Goal: Transaction & Acquisition: Purchase product/service

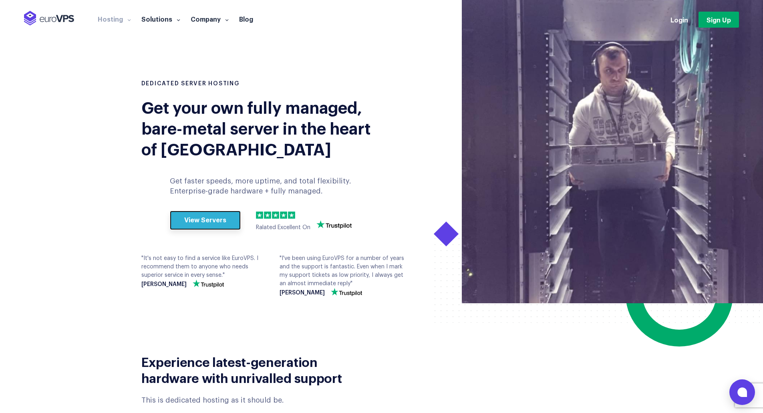
click at [209, 222] on link "View Servers" at bounding box center [205, 220] width 71 height 19
click at [676, 19] on link "Login" at bounding box center [679, 19] width 18 height 9
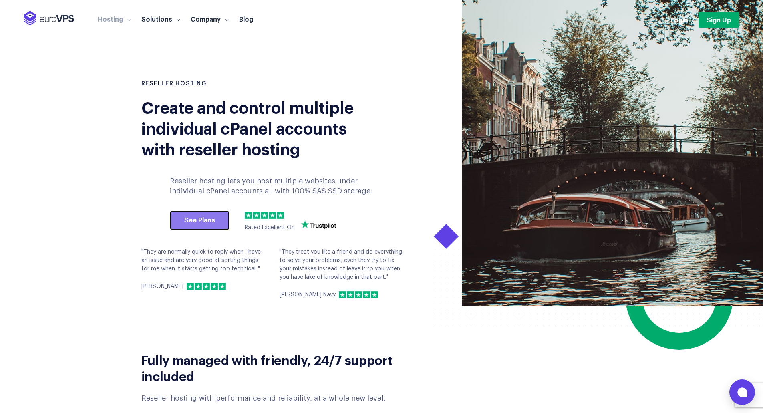
click at [204, 218] on link "See Plans" at bounding box center [200, 220] width 60 height 19
click at [204, 224] on link "See Plans" at bounding box center [200, 220] width 60 height 19
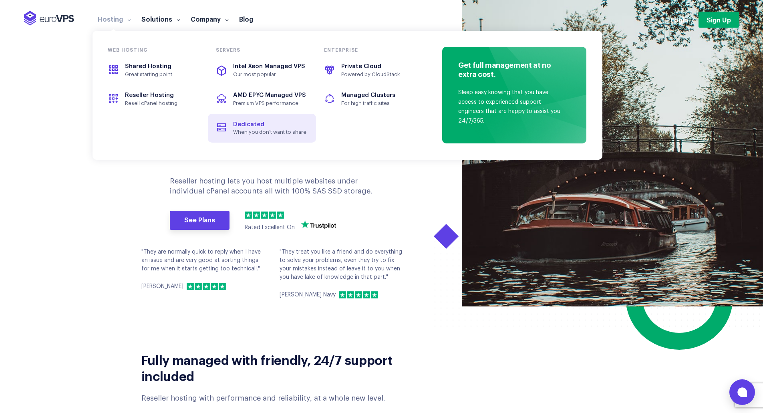
click at [279, 127] on span "Dedicated" at bounding box center [262, 124] width 90 height 9
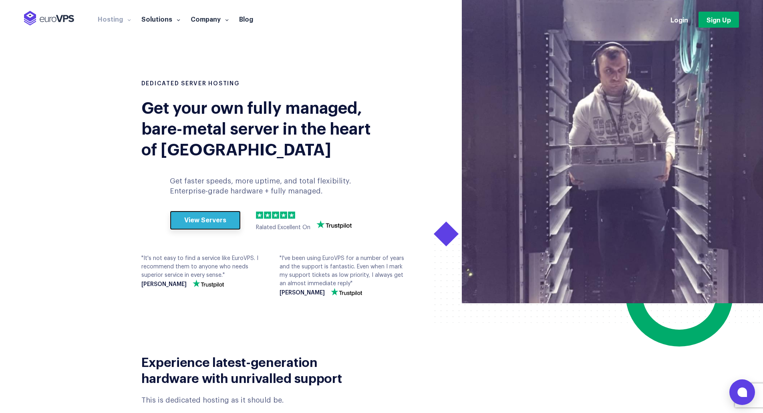
click at [206, 214] on link "View Servers" at bounding box center [205, 220] width 71 height 19
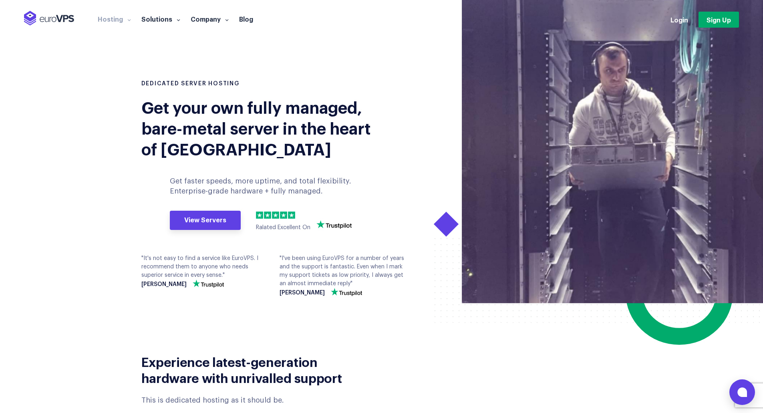
scroll to position [353, 0]
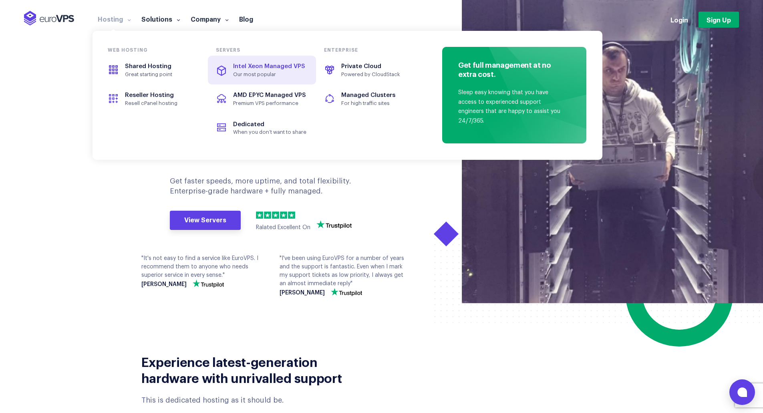
click at [280, 74] on span "Our most popular" at bounding box center [270, 74] width 74 height 6
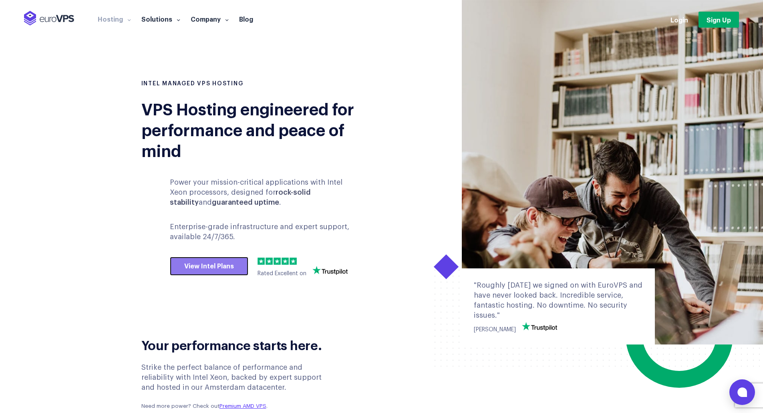
click at [187, 271] on link "View Intel Plans" at bounding box center [209, 266] width 78 height 19
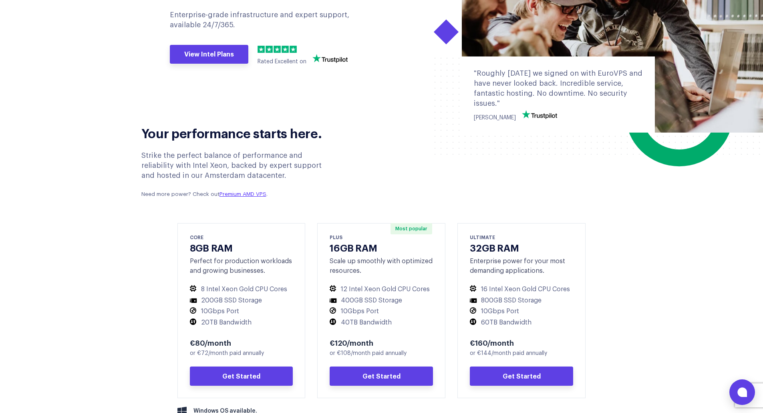
scroll to position [56, 0]
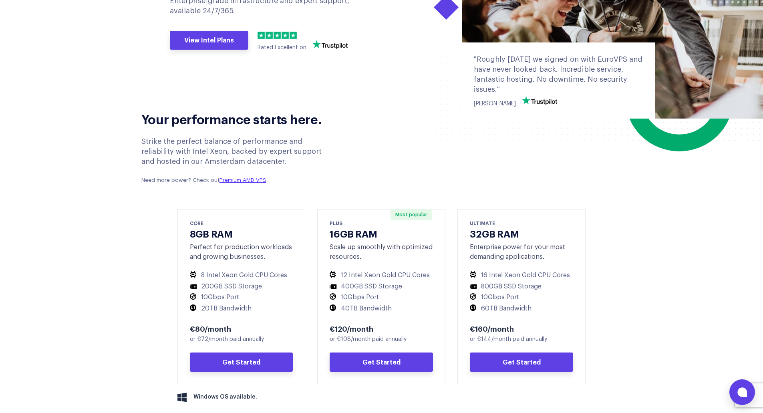
scroll to position [240, 0]
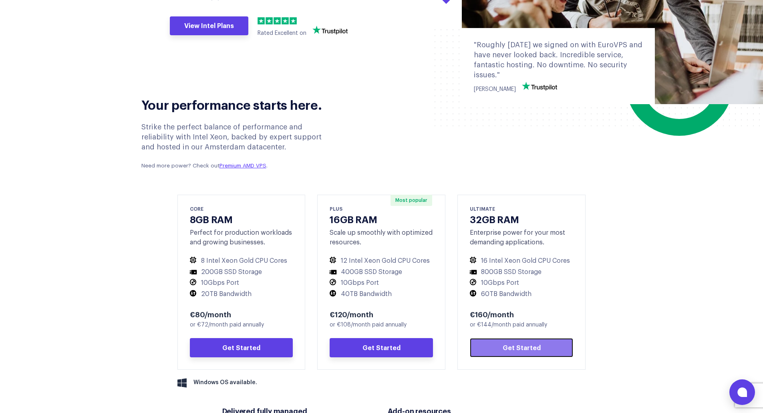
click at [541, 346] on link "Get Started" at bounding box center [521, 347] width 103 height 19
